Goal: Information Seeking & Learning: Learn about a topic

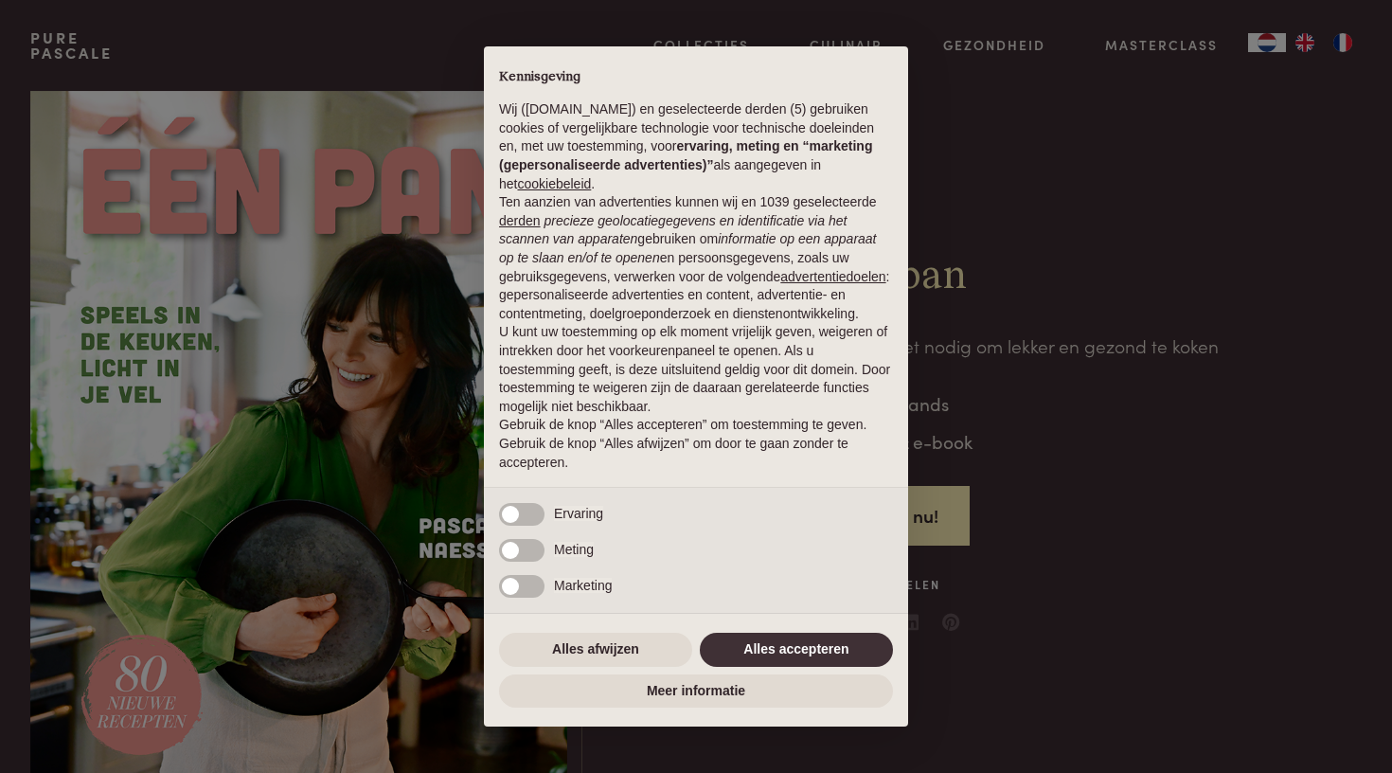
click at [780, 653] on button "Alles accepteren" at bounding box center [796, 650] width 193 height 34
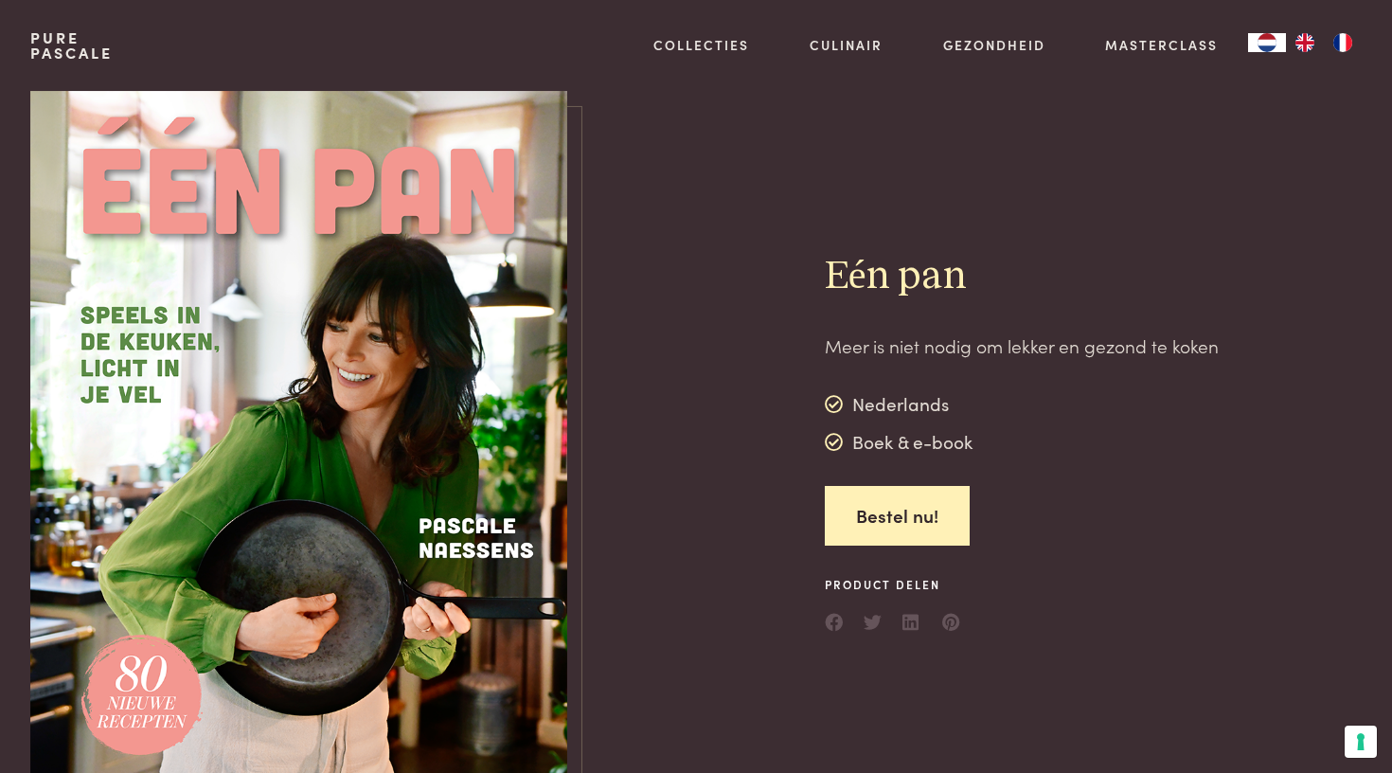
click at [77, 63] on div "Pure Pascale" at bounding box center [71, 45] width 82 height 91
click at [73, 52] on link "Pure Pascale" at bounding box center [71, 45] width 82 height 30
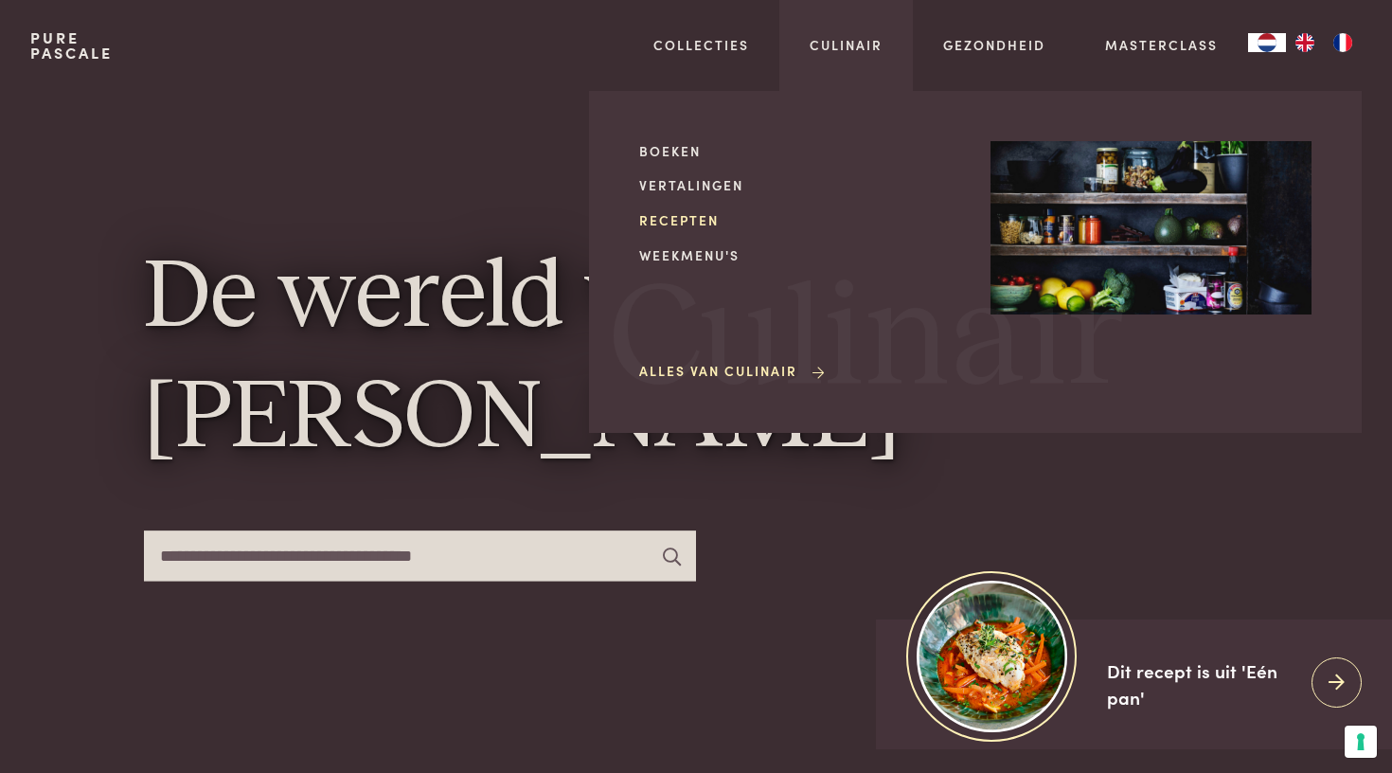
click at [700, 218] on link "Recepten" at bounding box center [799, 220] width 321 height 20
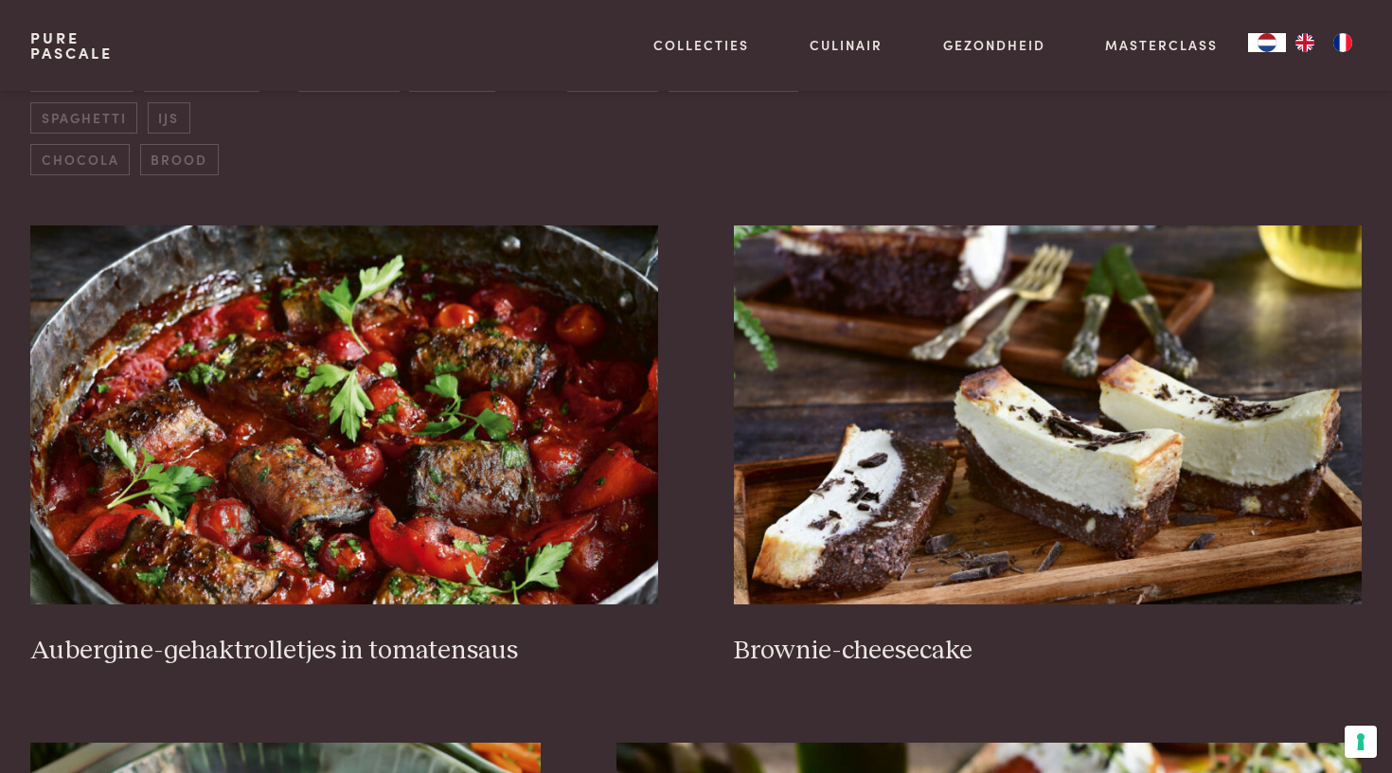
scroll to position [700, 0]
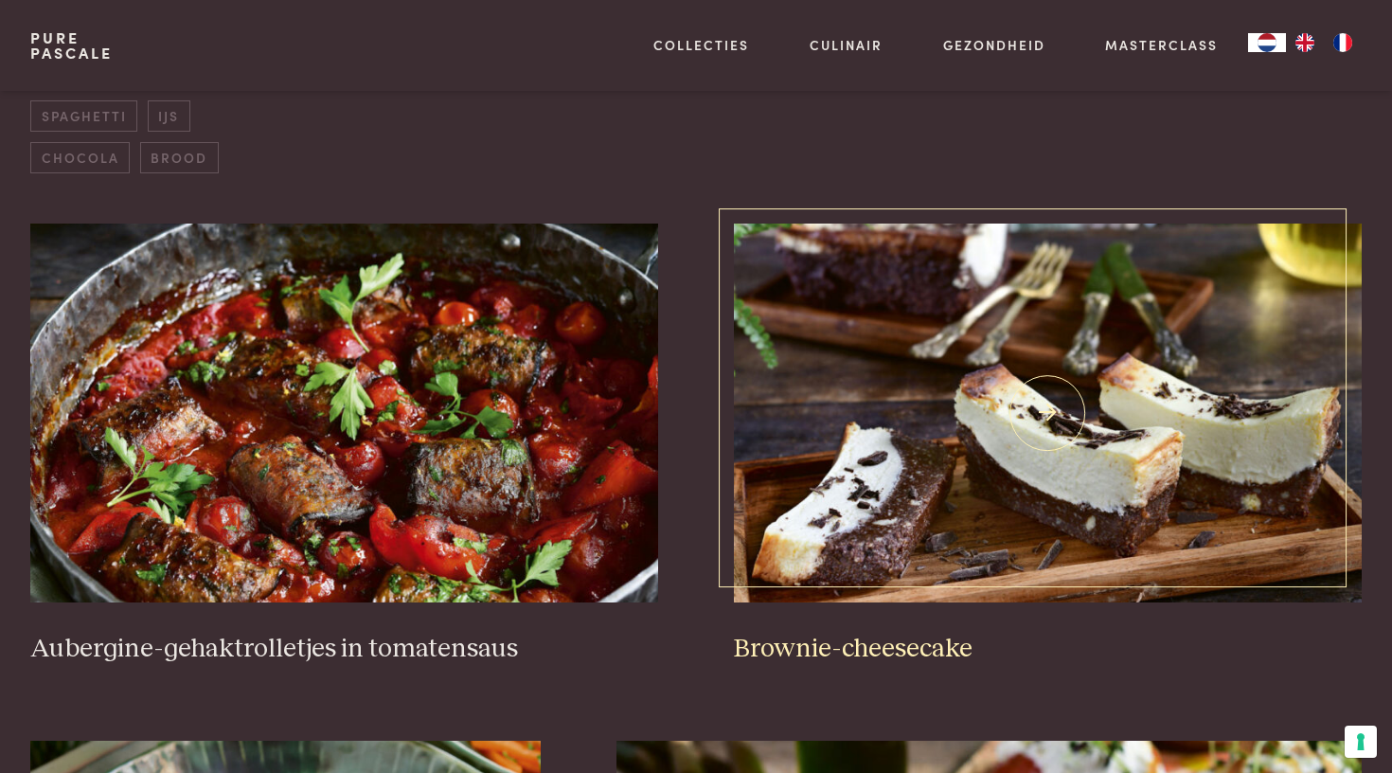
click at [919, 563] on img at bounding box center [1048, 413] width 628 height 379
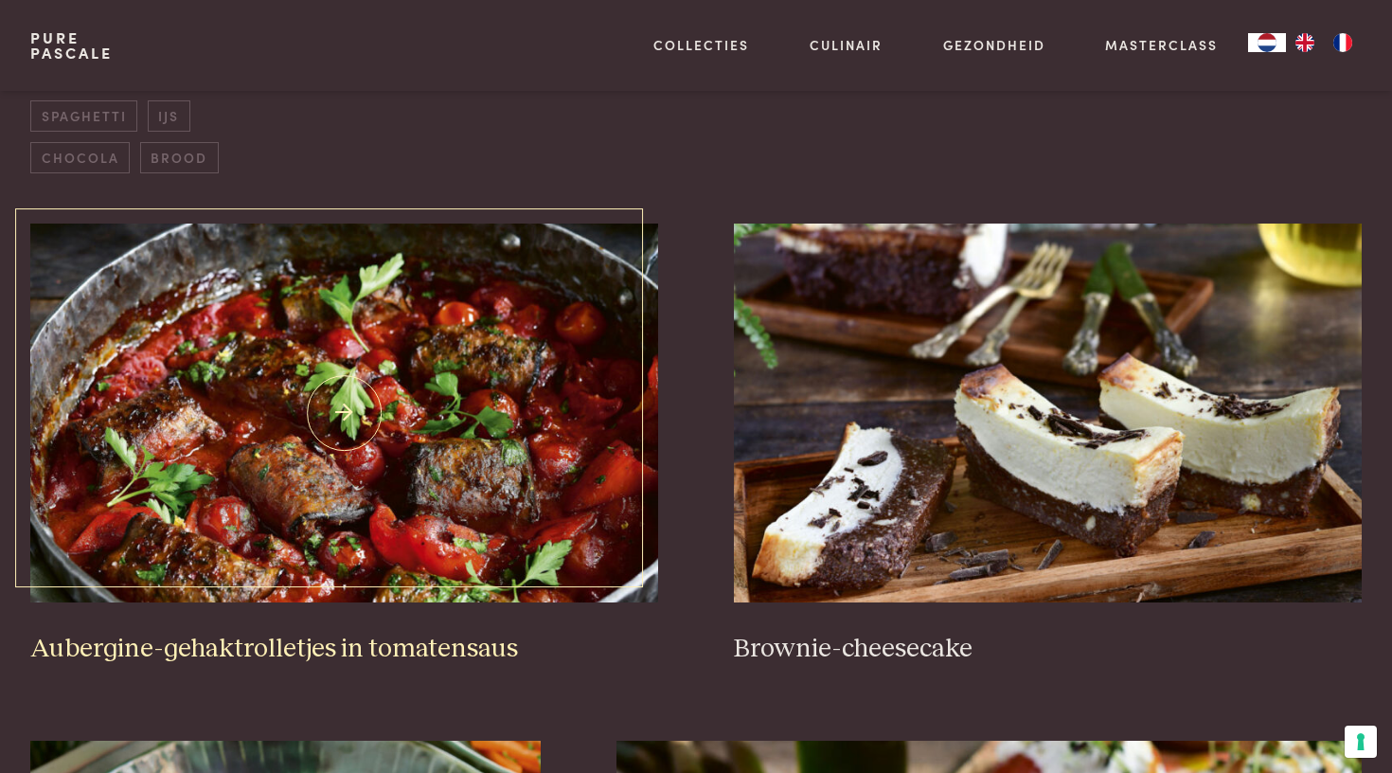
click at [235, 480] on img at bounding box center [344, 413] width 628 height 379
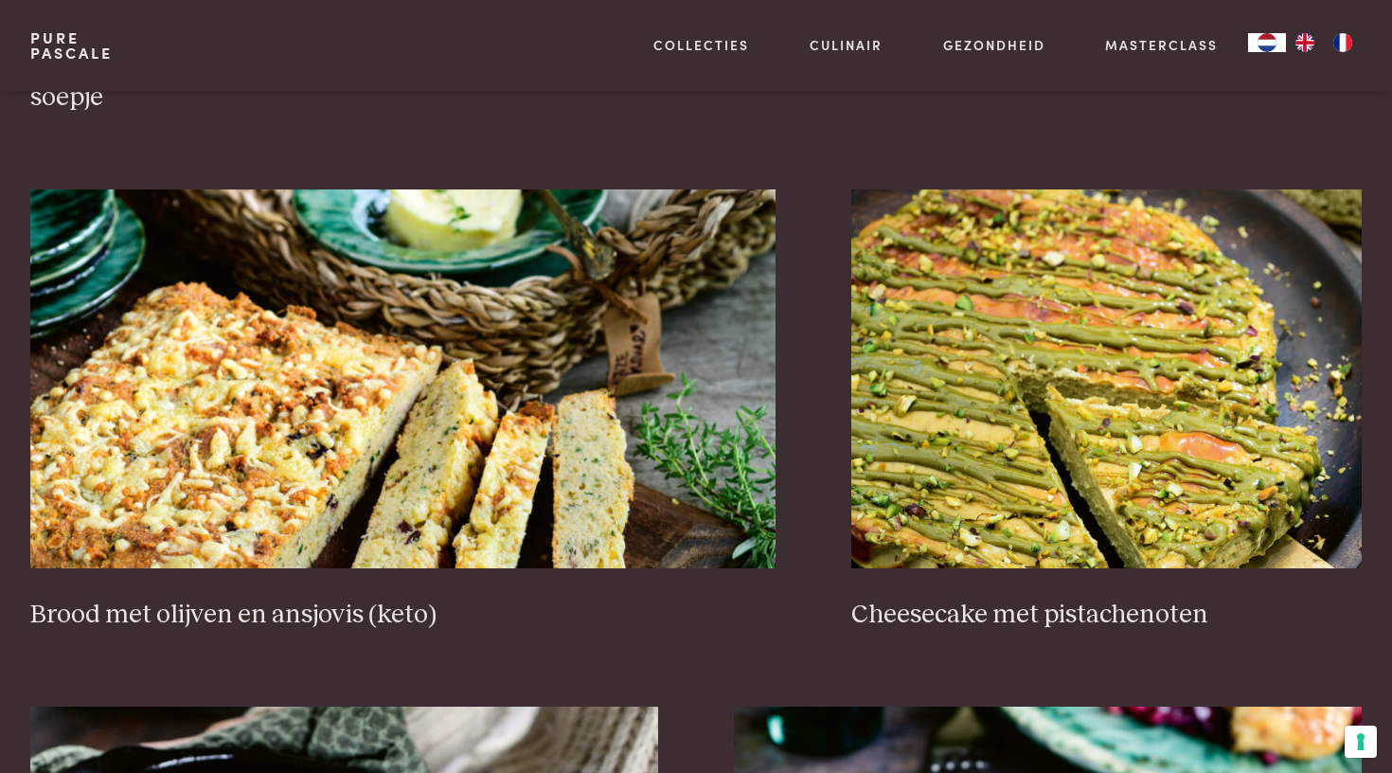
scroll to position [1802, 0]
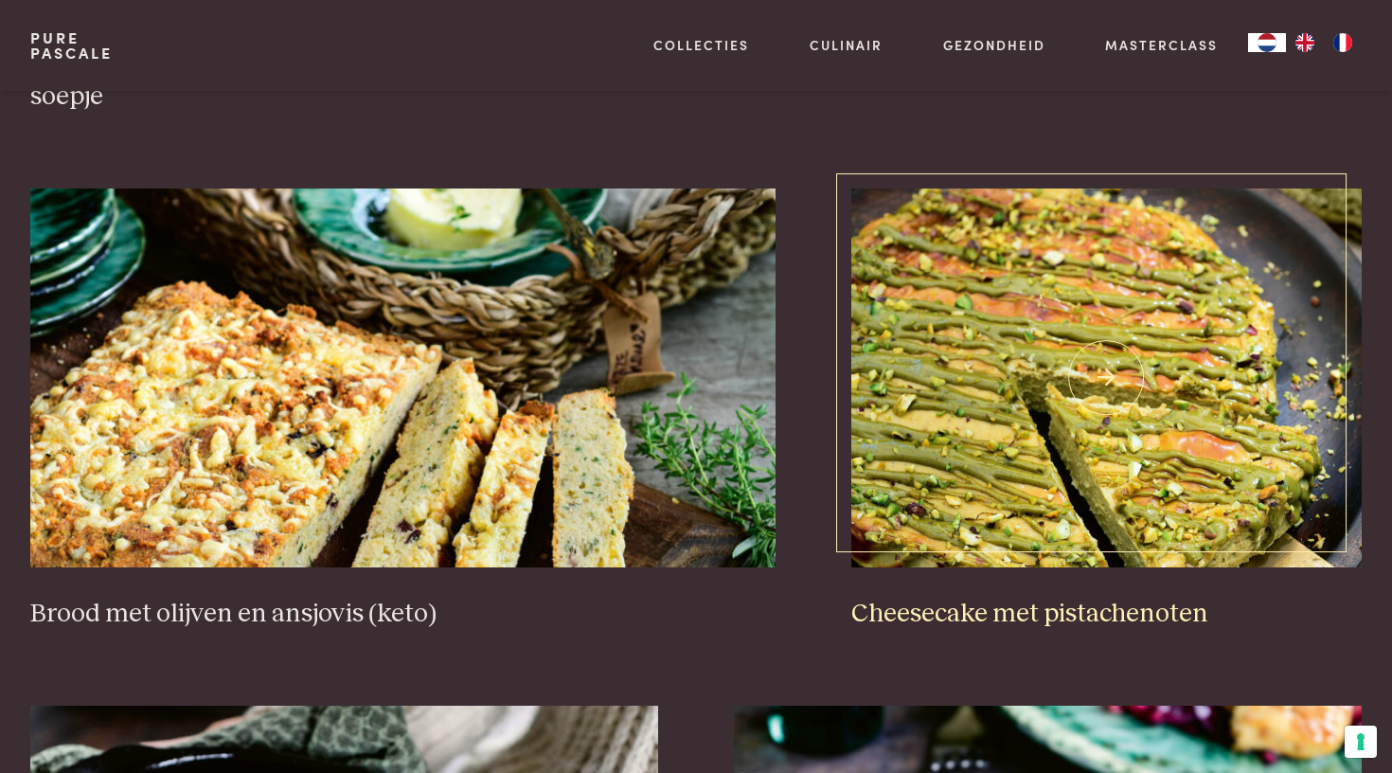
click at [979, 376] on img at bounding box center [1107, 377] width 511 height 379
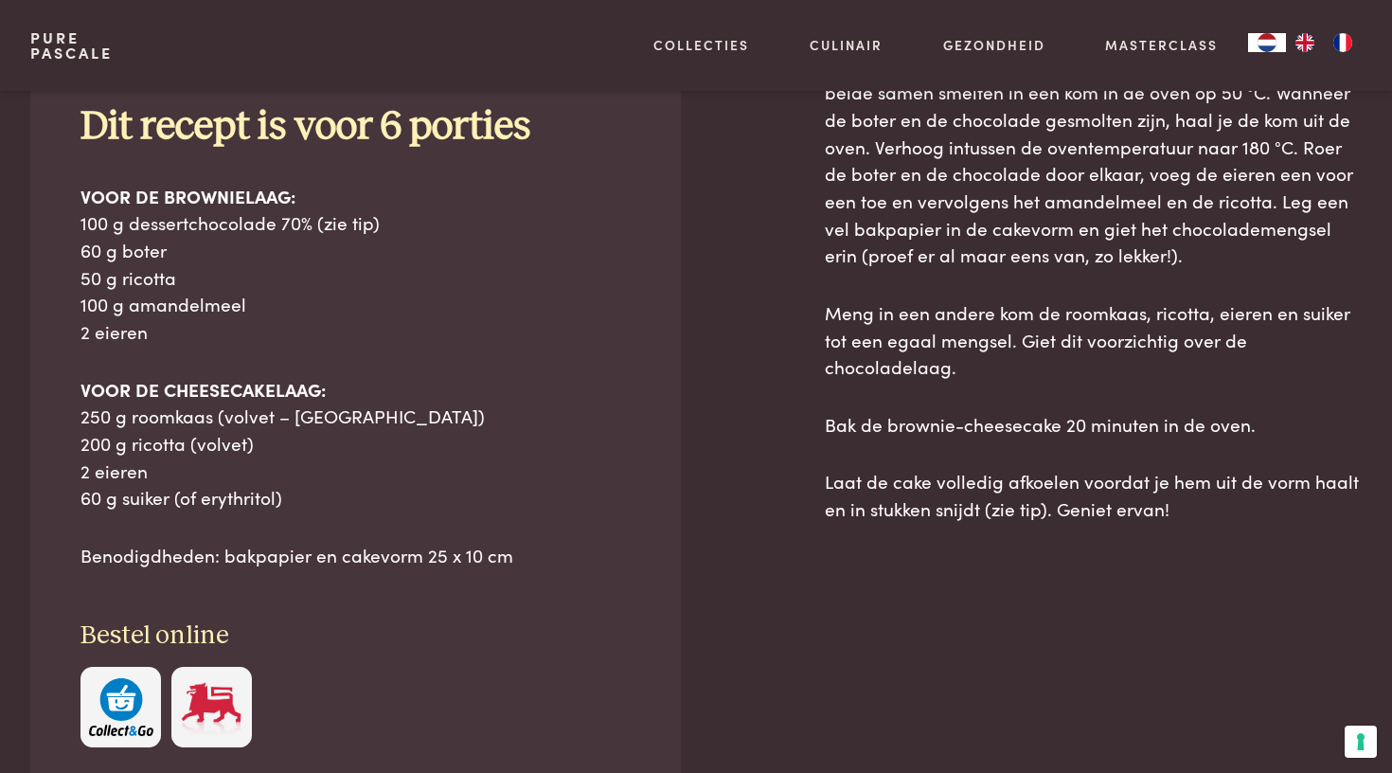
scroll to position [916, 0]
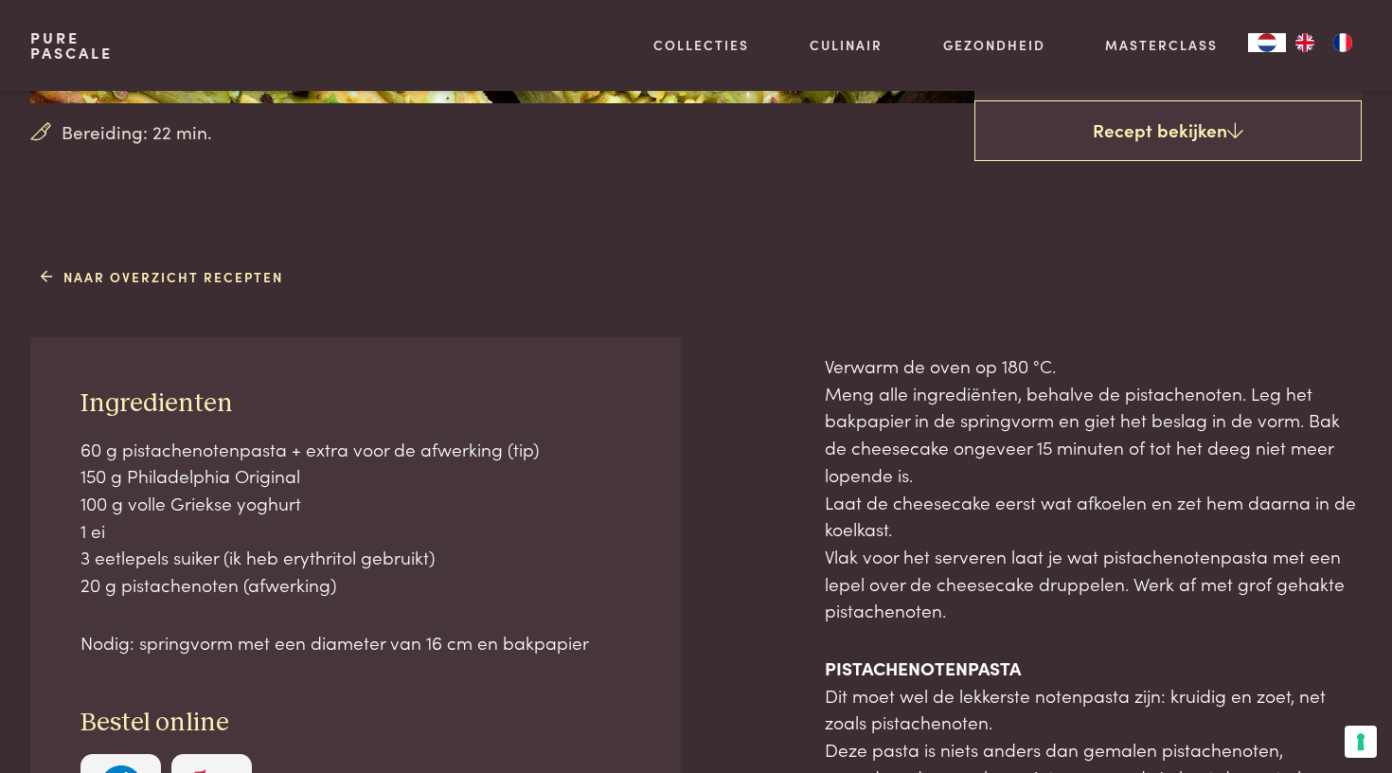
scroll to position [584, 0]
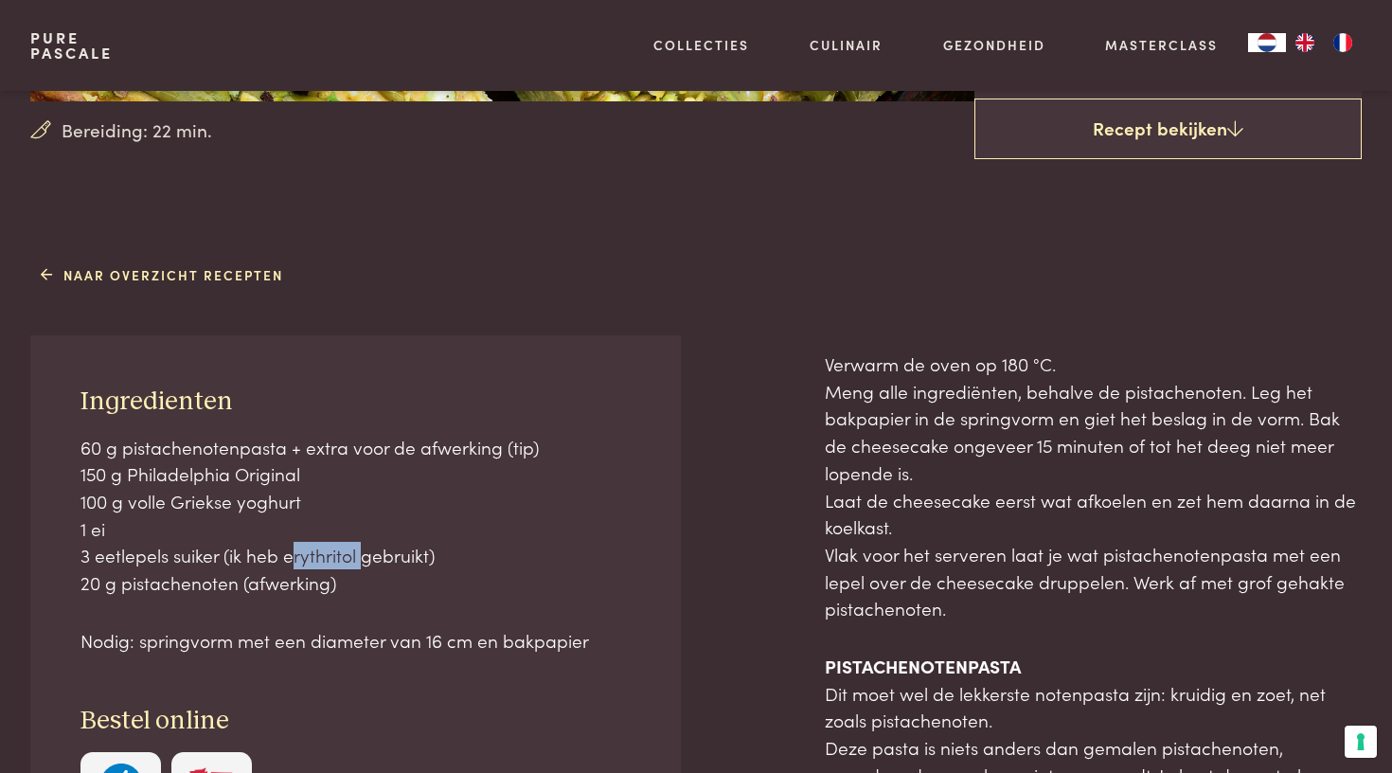
drag, startPoint x: 280, startPoint y: 557, endPoint x: 353, endPoint y: 560, distance: 73.0
click at [353, 560] on p "60 g pistachenotenpasta + extra voor de afwerking (tip) 150 g Philadelphia Orig…" at bounding box center [356, 515] width 550 height 163
copy p "erythritol"
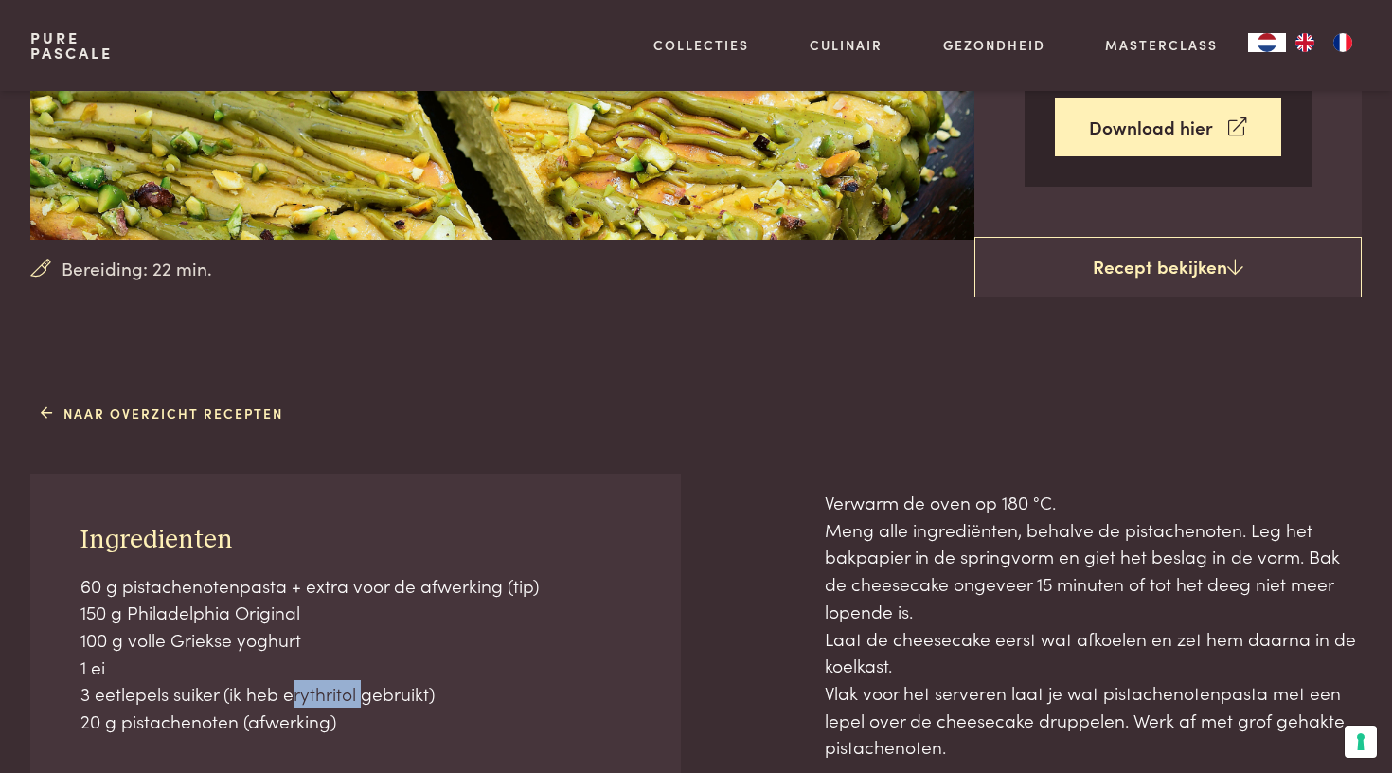
scroll to position [365, 0]
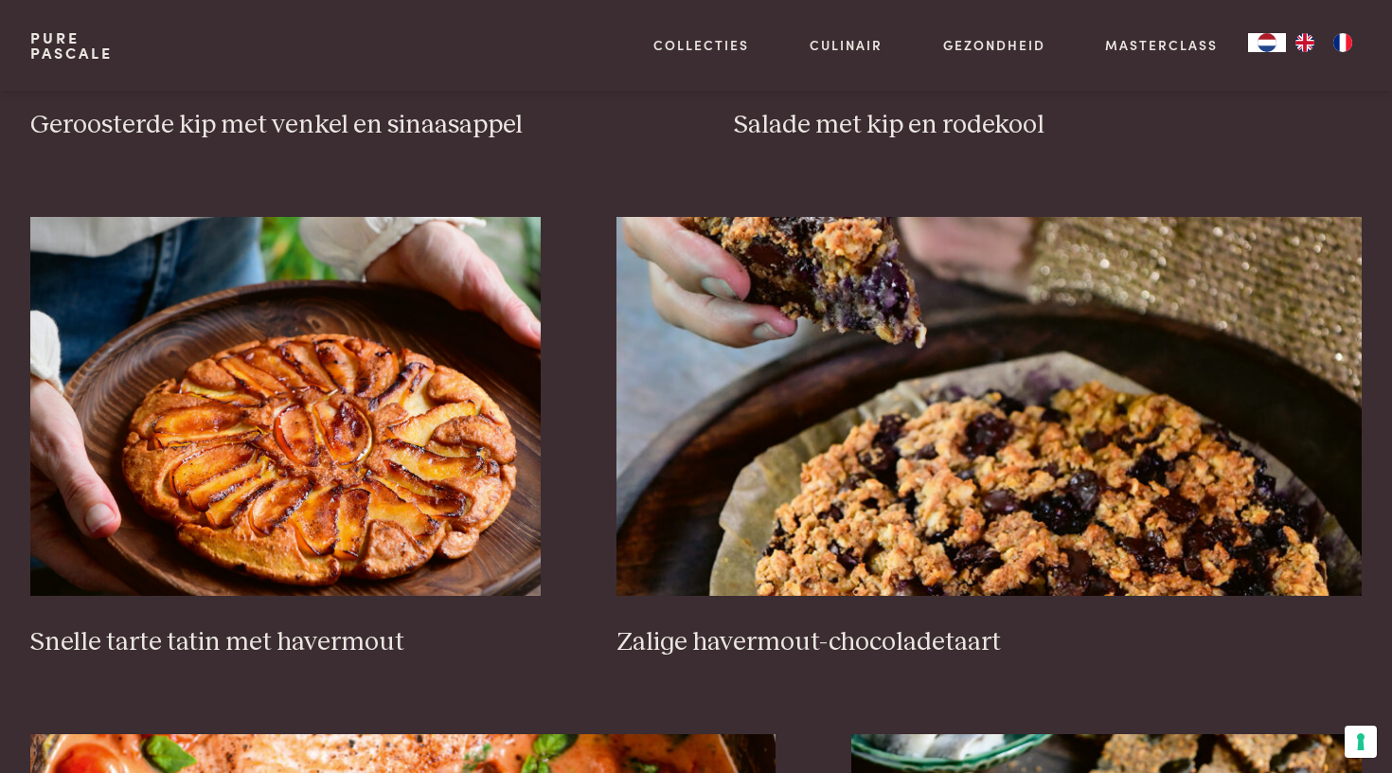
scroll to position [2813, 0]
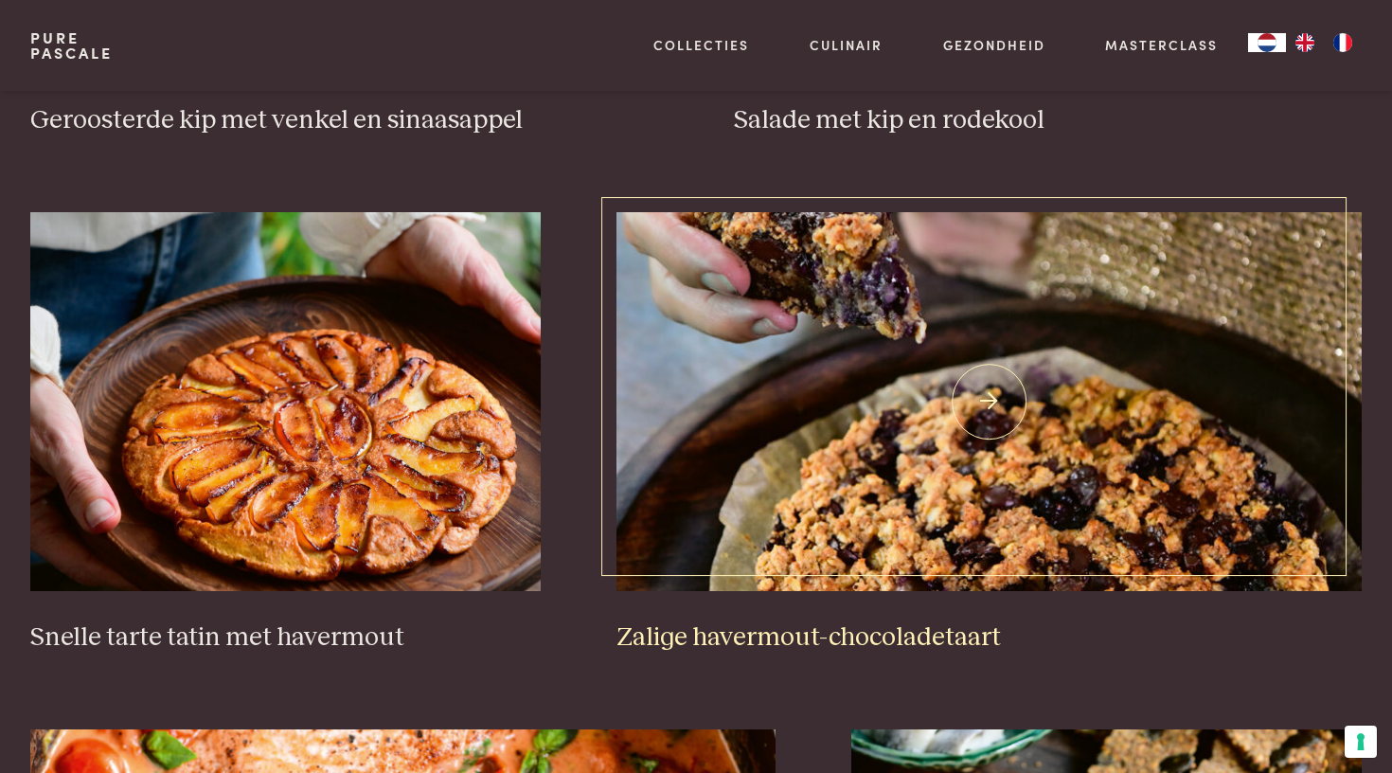
click at [762, 557] on img at bounding box center [989, 401] width 745 height 379
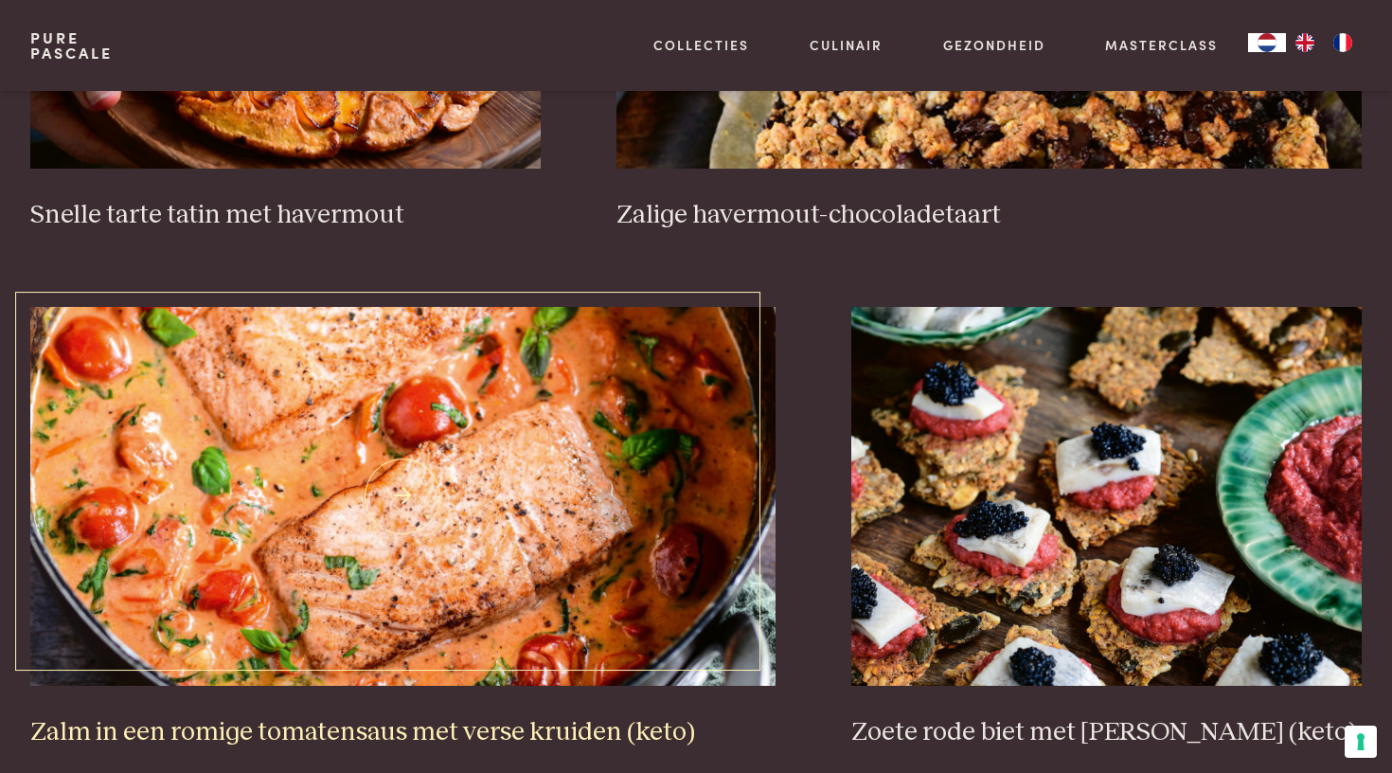
scroll to position [3233, 0]
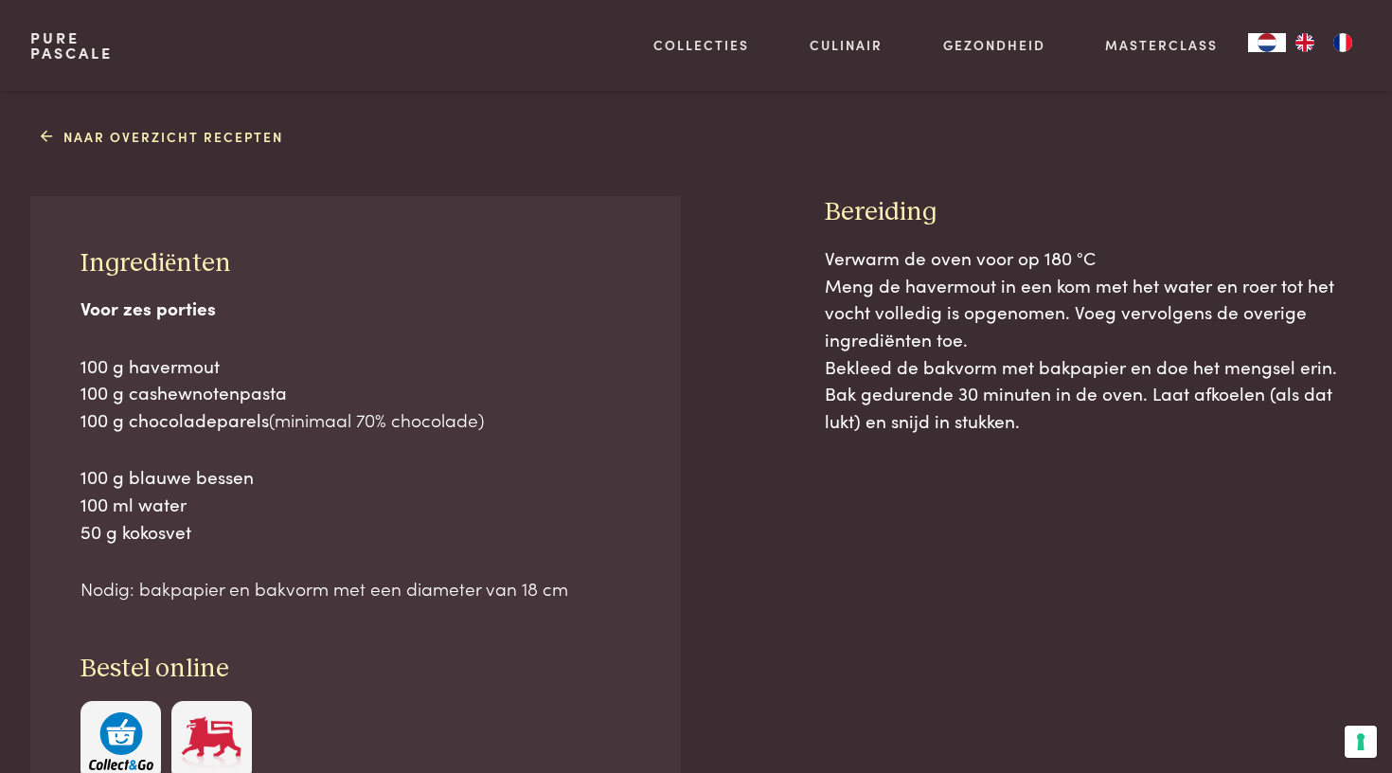
scroll to position [783, 0]
